Goal: Information Seeking & Learning: Learn about a topic

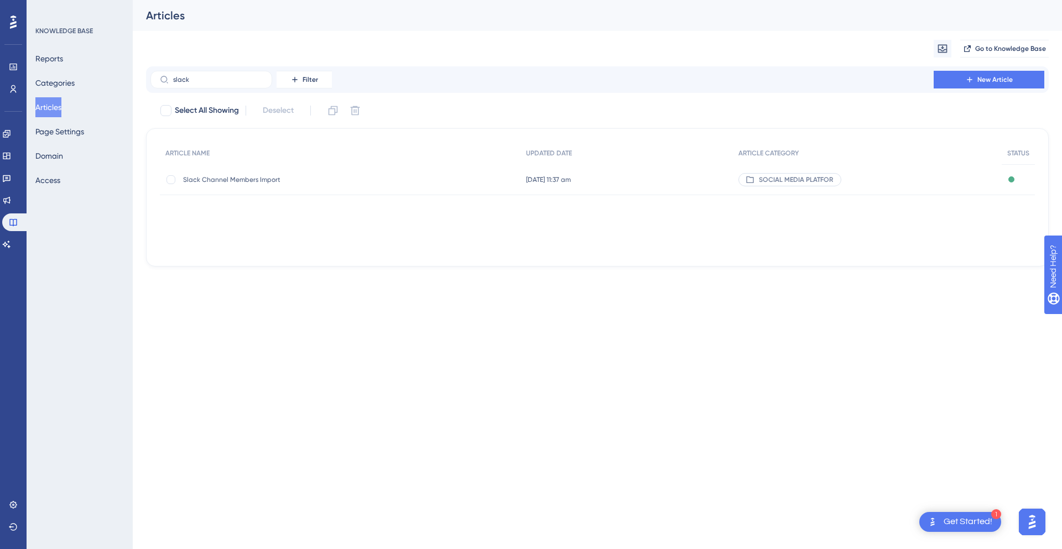
type input "slack"
drag, startPoint x: 210, startPoint y: 80, endPoint x: 99, endPoint y: 80, distance: 111.1
click at [133, 80] on div "Performance Users Engagement Widgets Feedback Product Updates Knowledge Base AI…" at bounding box center [597, 142] width 929 height 284
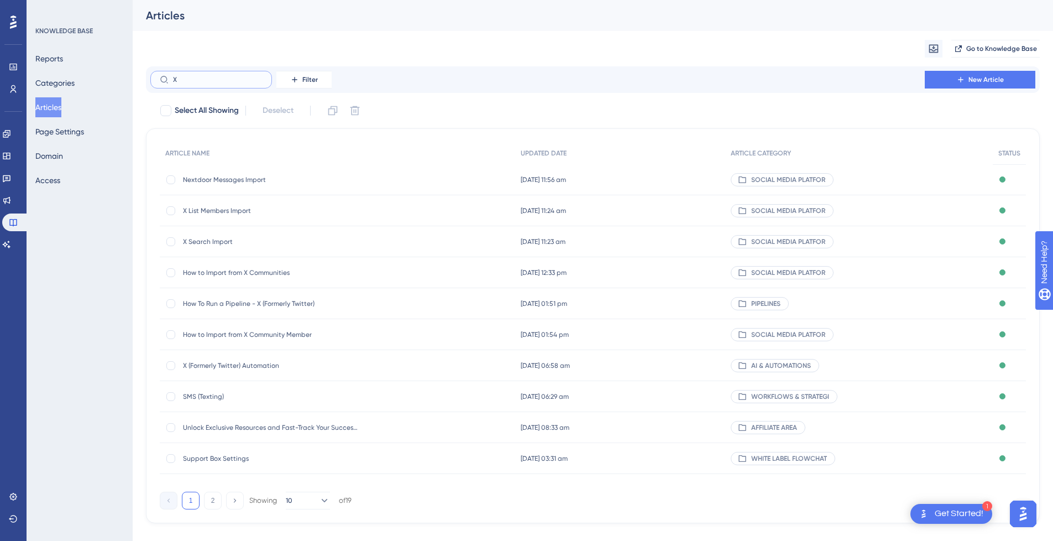
type input "X"
click at [256, 207] on span "X List Members Import" at bounding box center [271, 210] width 177 height 9
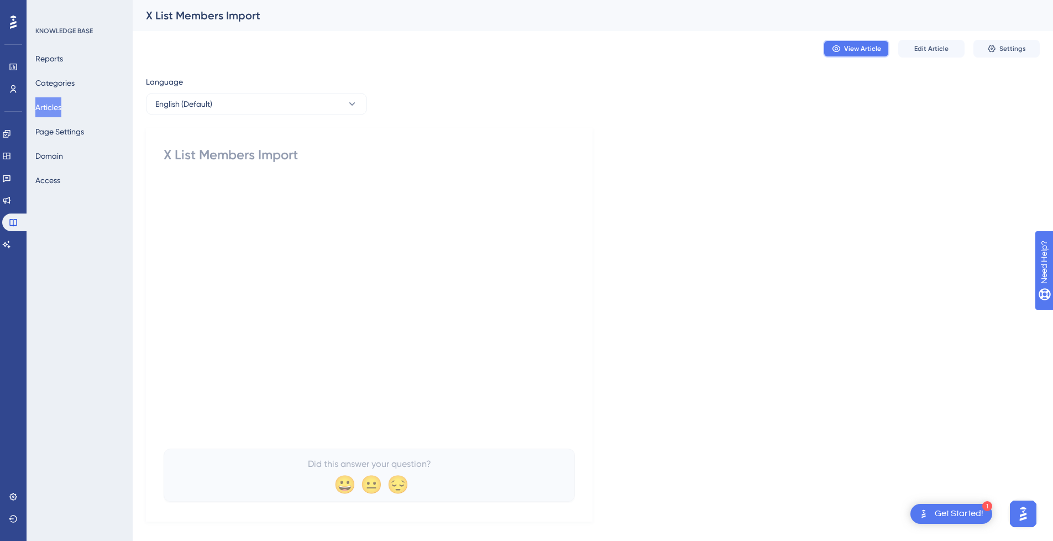
click at [868, 51] on span "View Article" at bounding box center [862, 48] width 37 height 9
click at [61, 110] on button "Articles" at bounding box center [48, 107] width 26 height 20
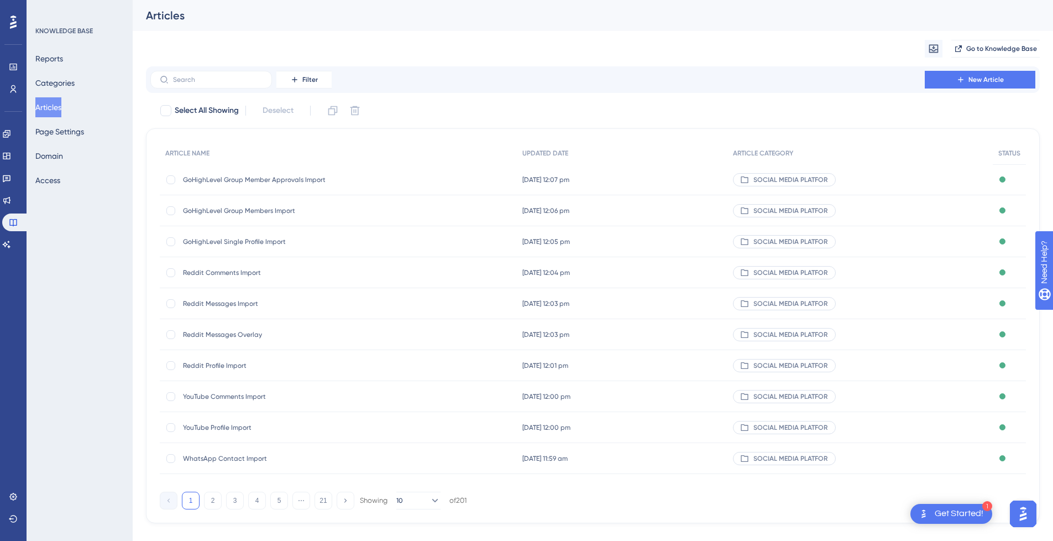
click at [242, 273] on span "Reddit Comments Import" at bounding box center [271, 272] width 177 height 9
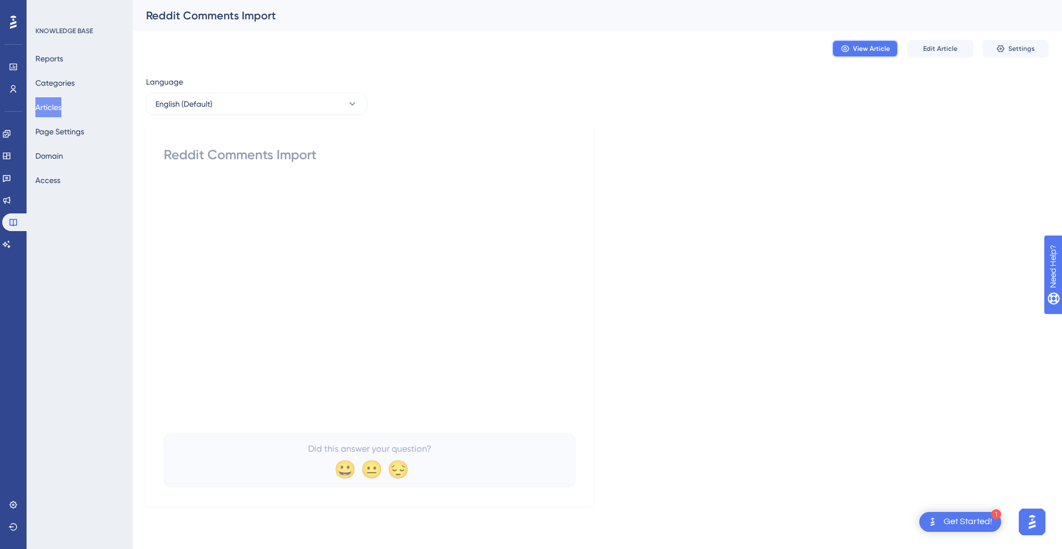
click at [870, 47] on span "View Article" at bounding box center [871, 48] width 37 height 9
drag, startPoint x: 64, startPoint y: 103, endPoint x: 116, endPoint y: 18, distance: 99.0
click at [61, 103] on button "Articles" at bounding box center [48, 107] width 26 height 20
